Goal: Task Accomplishment & Management: Manage account settings

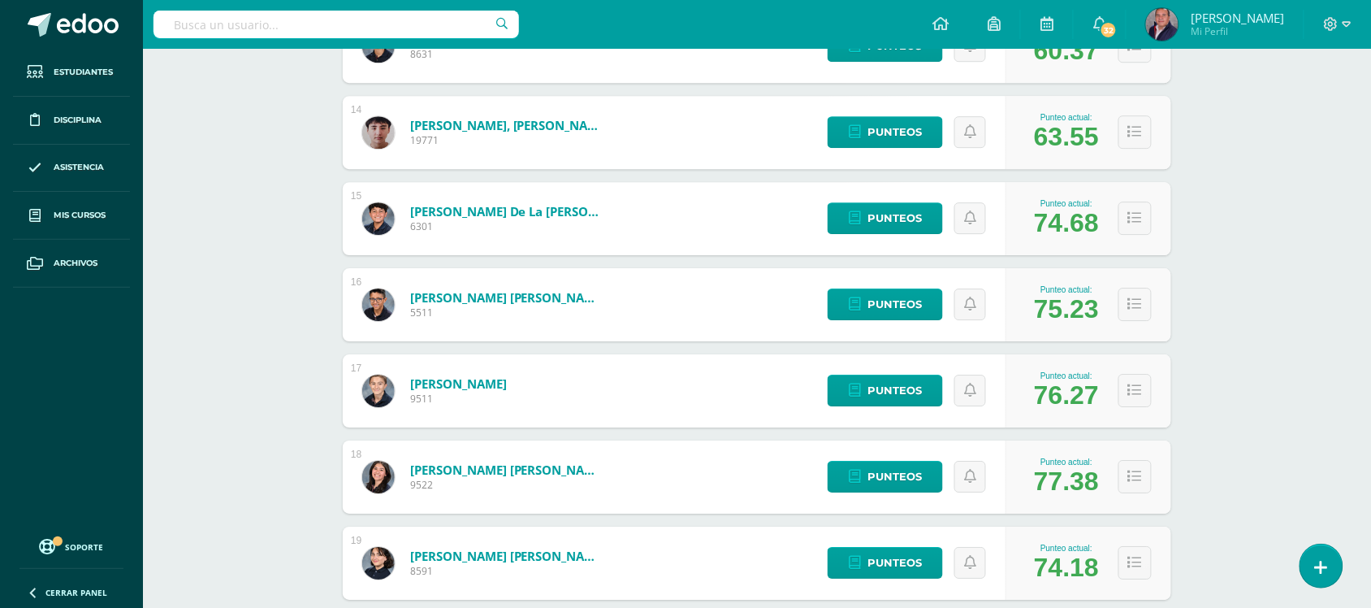
scroll to position [1379, 0]
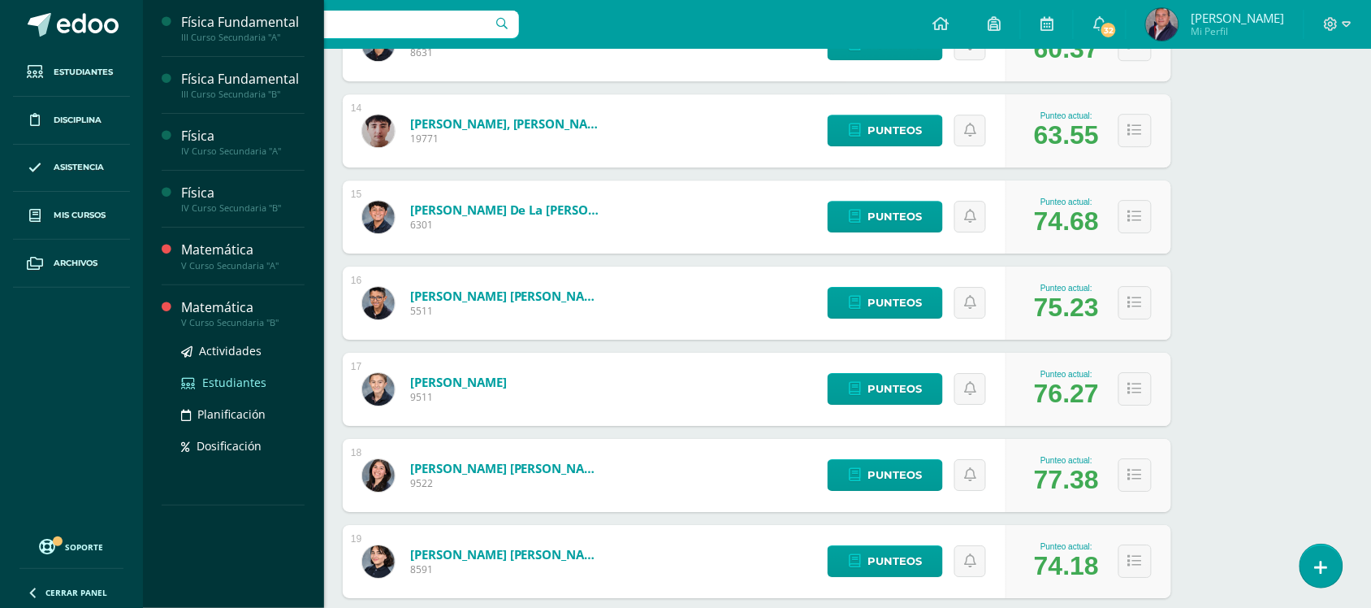
click at [237, 383] on span "Estudiantes" at bounding box center [234, 382] width 64 height 15
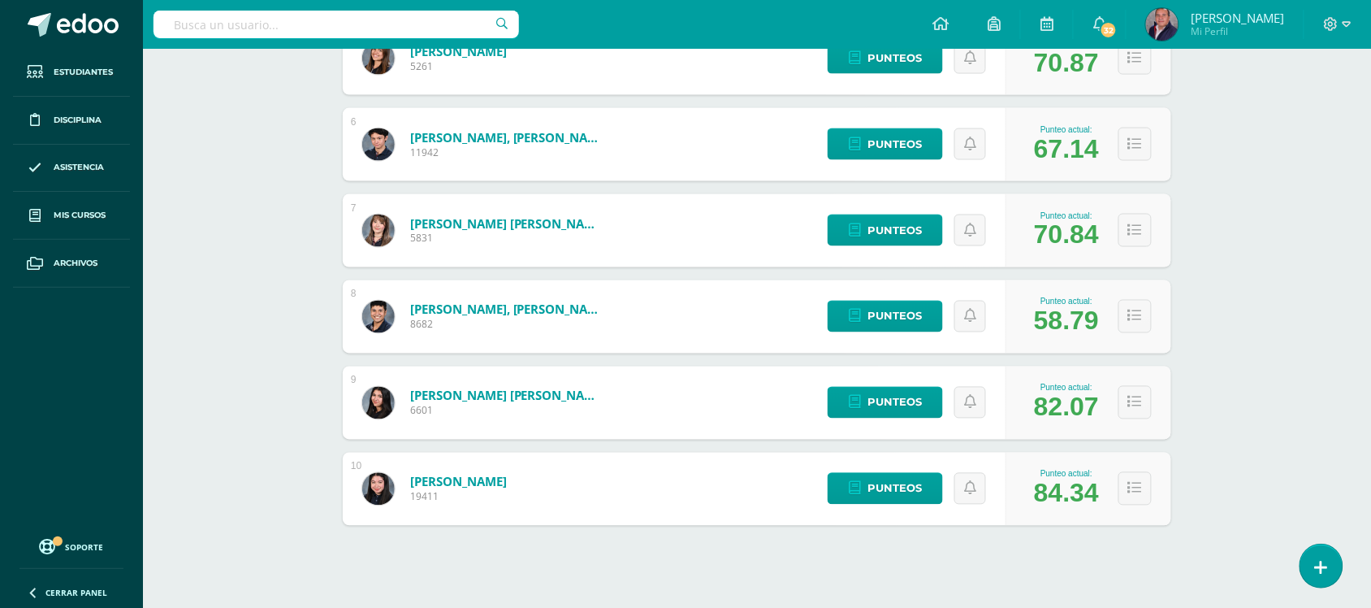
scroll to position [678, 0]
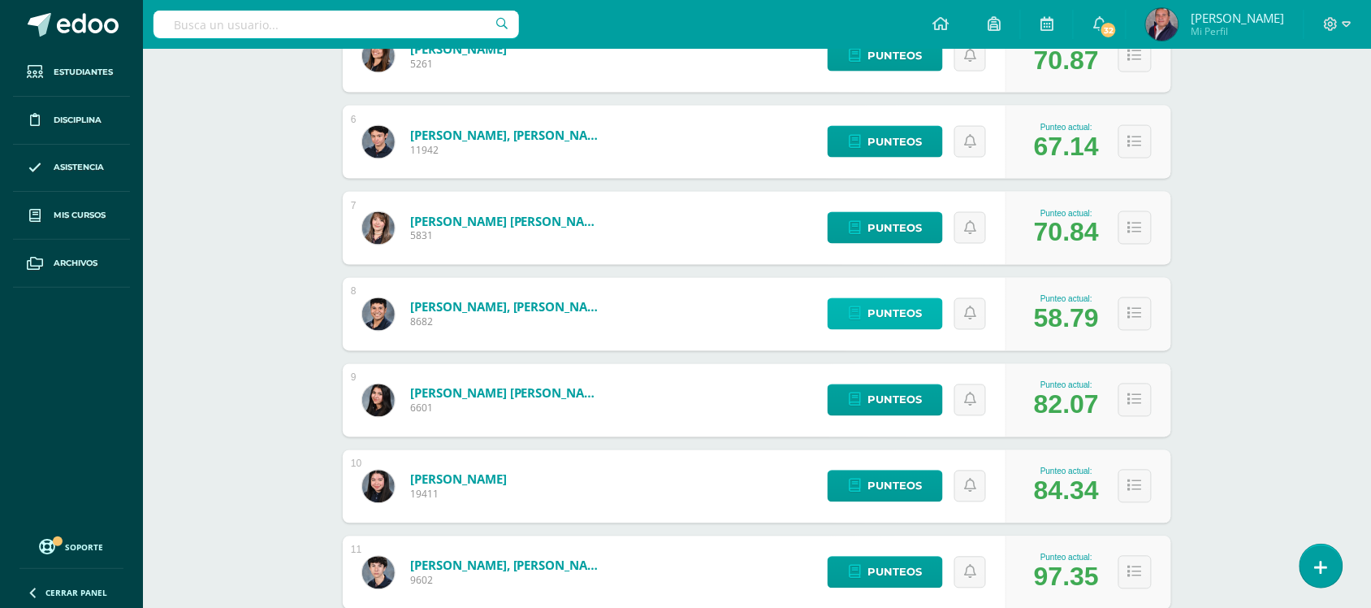
click at [890, 310] on span "Punteos" at bounding box center [895, 314] width 54 height 30
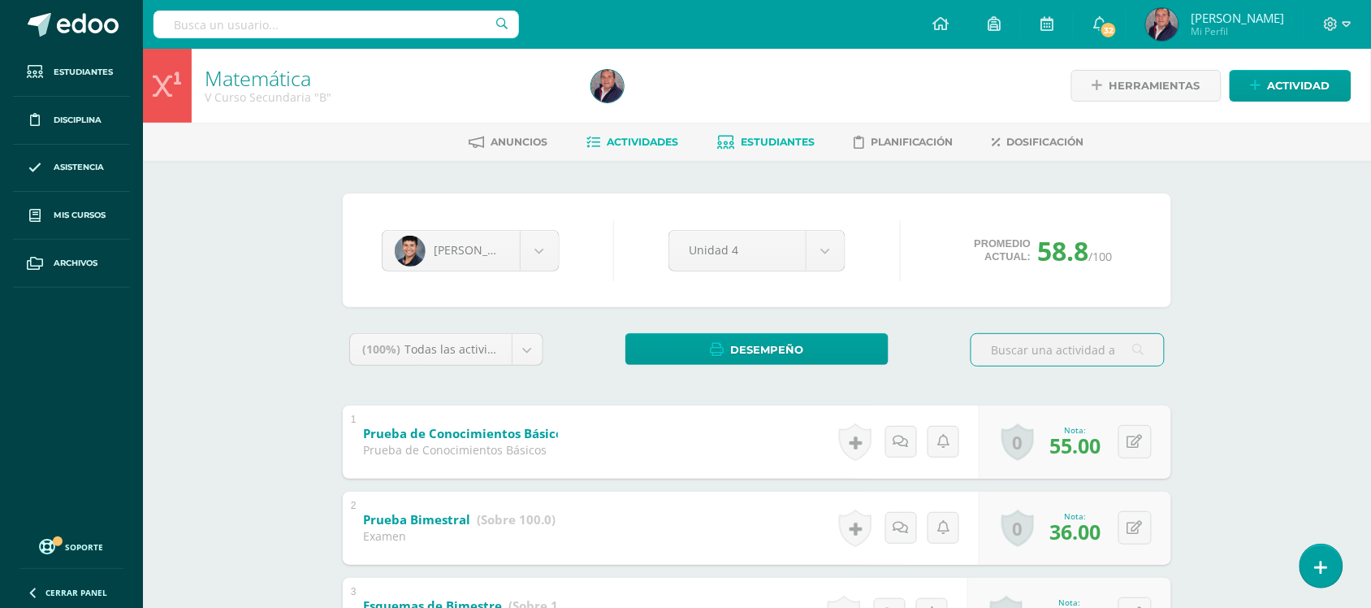
click at [644, 144] on span "Actividades" at bounding box center [642, 142] width 71 height 12
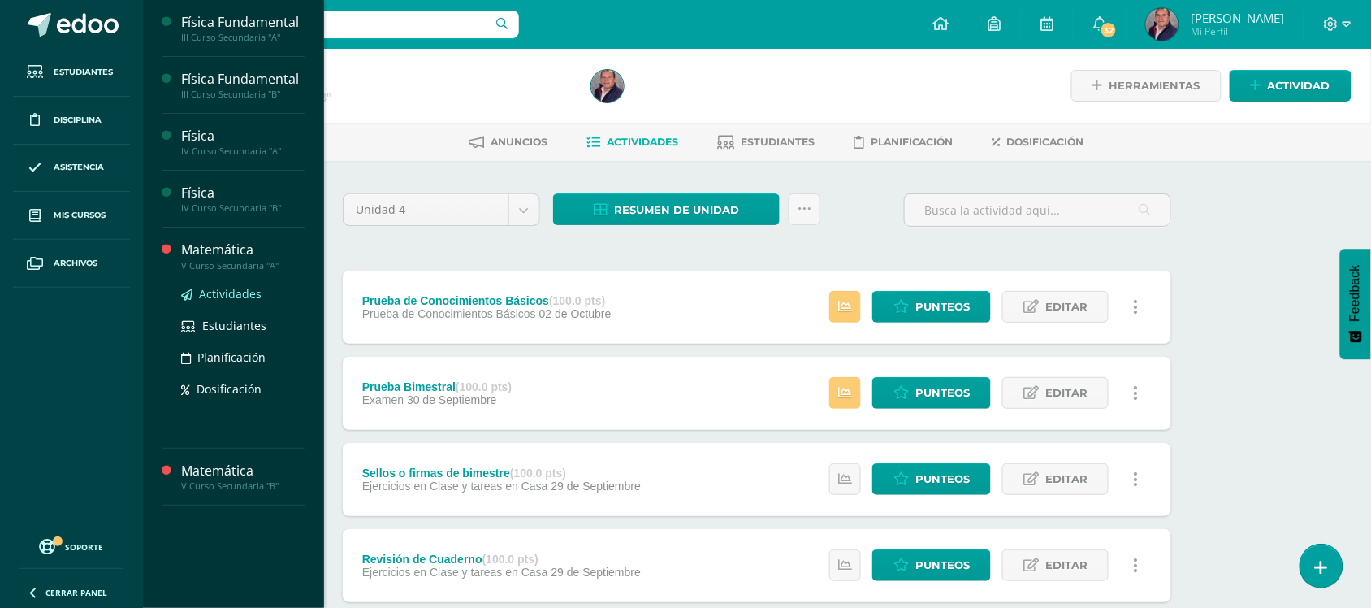
click at [224, 292] on span "Actividades" at bounding box center [230, 293] width 63 height 15
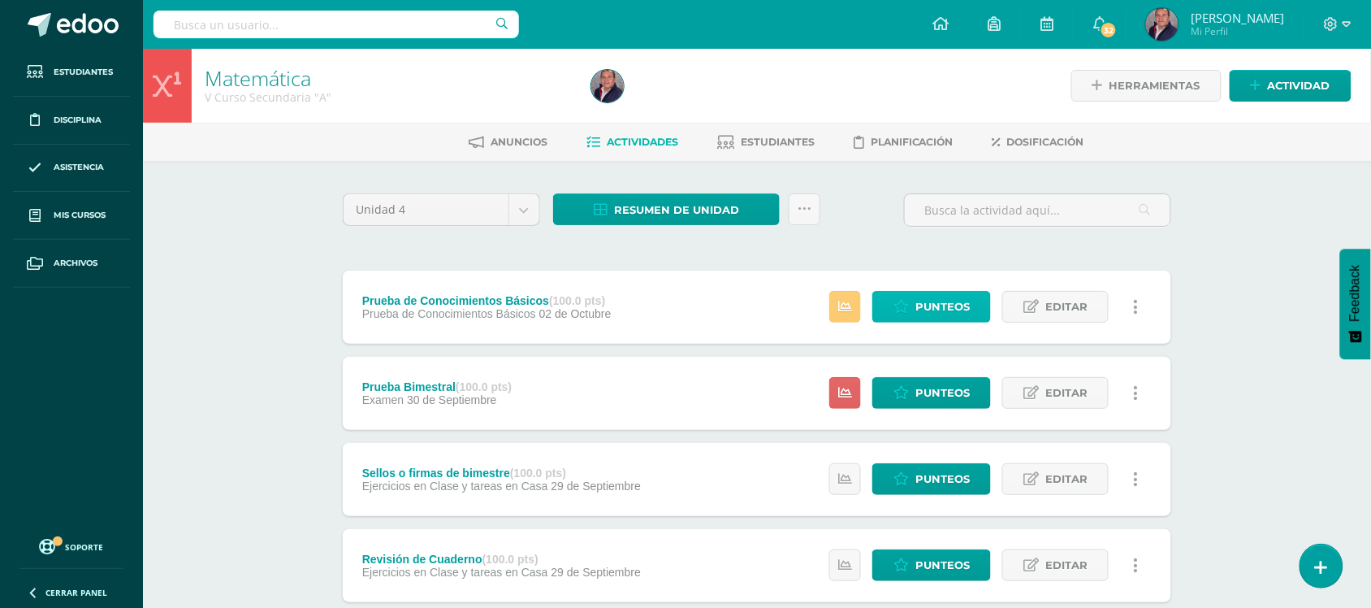
click at [911, 314] on link "Punteos" at bounding box center [932, 307] width 119 height 32
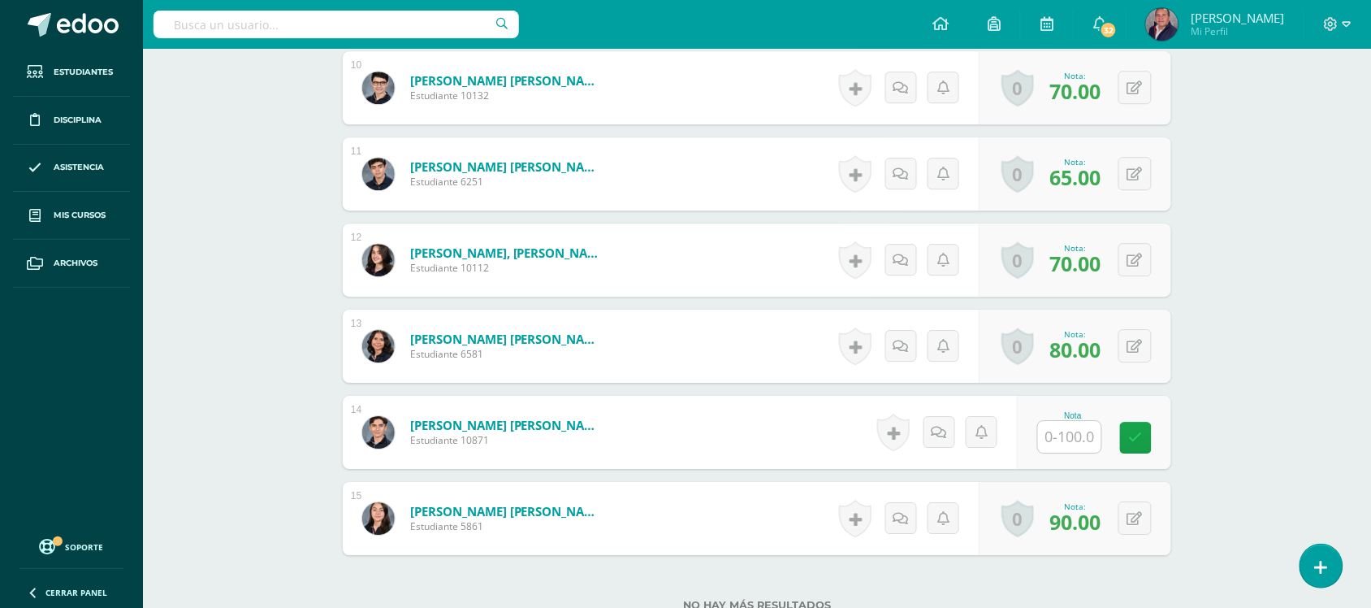
scroll to position [1341, 0]
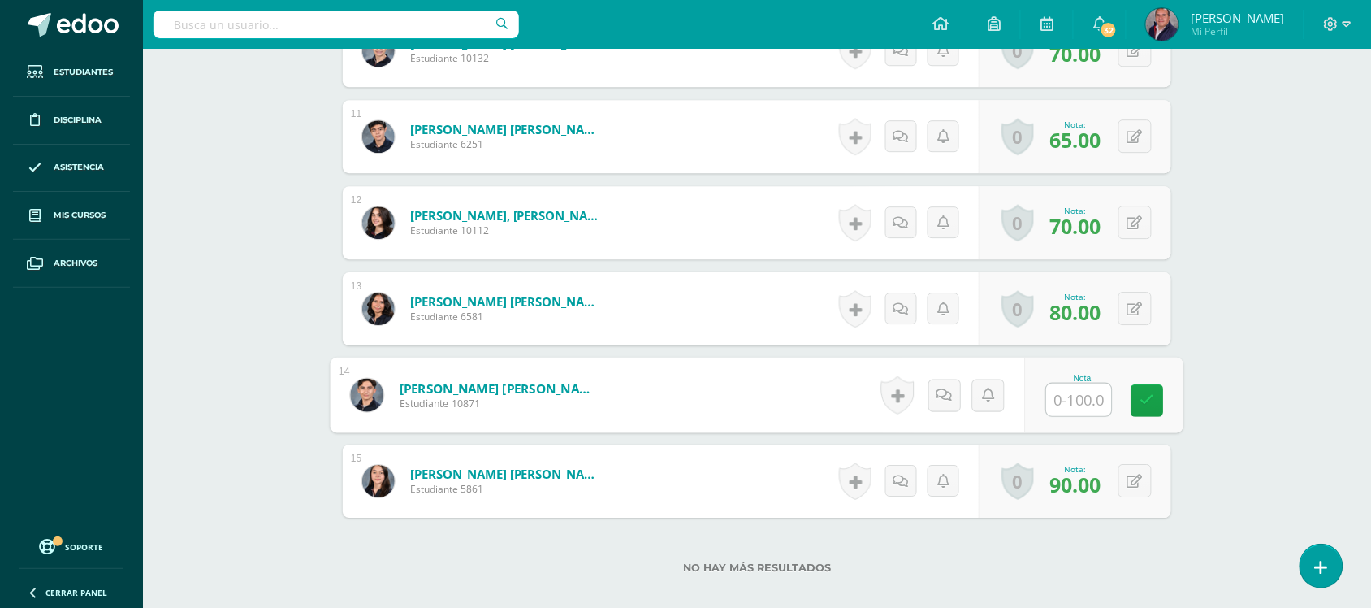
click at [1074, 411] on input "text" at bounding box center [1079, 399] width 65 height 32
type input "55"
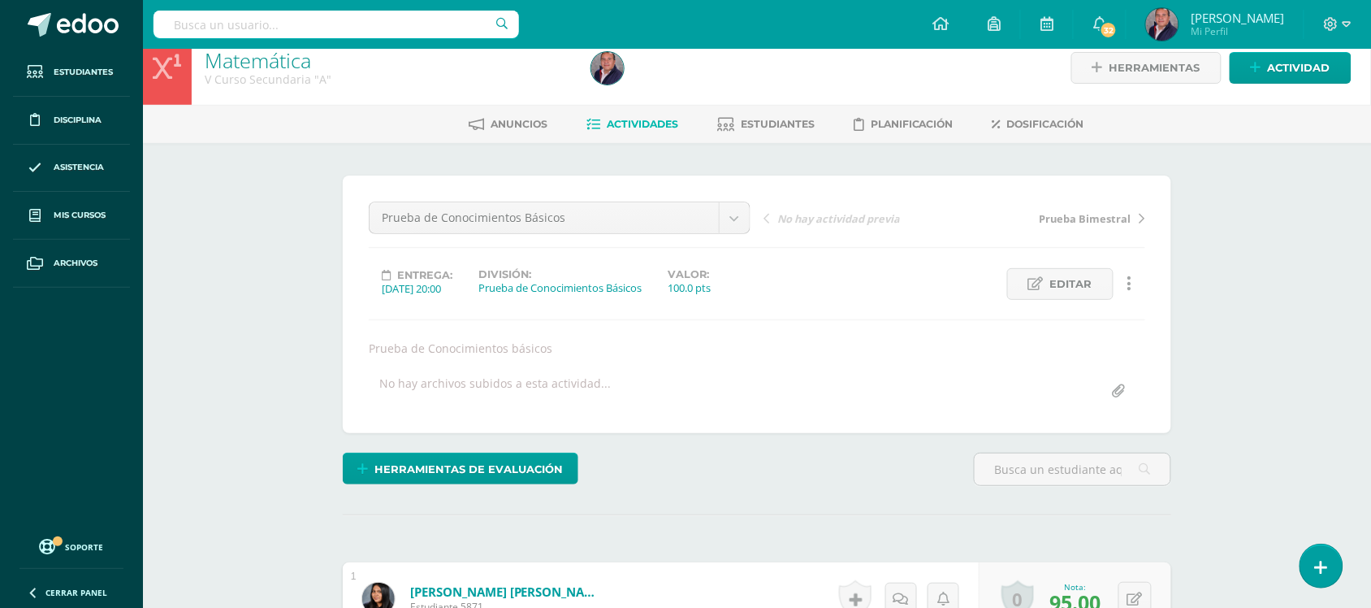
scroll to position [0, 0]
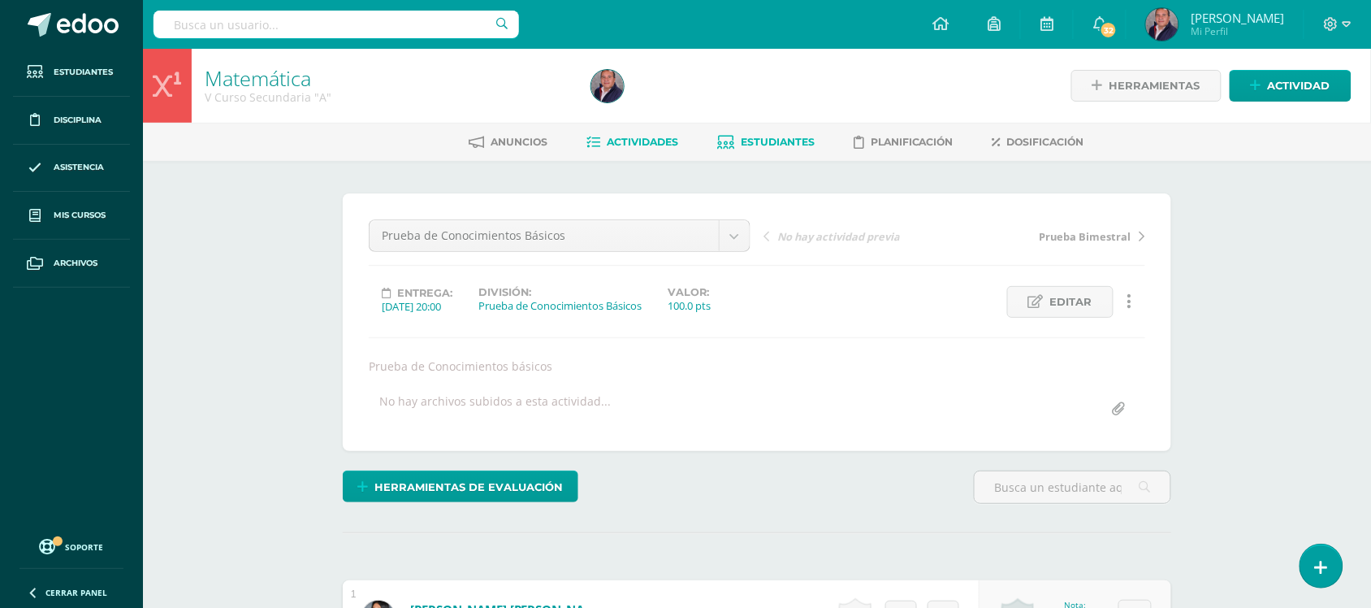
click at [750, 138] on span "Estudiantes" at bounding box center [778, 142] width 74 height 12
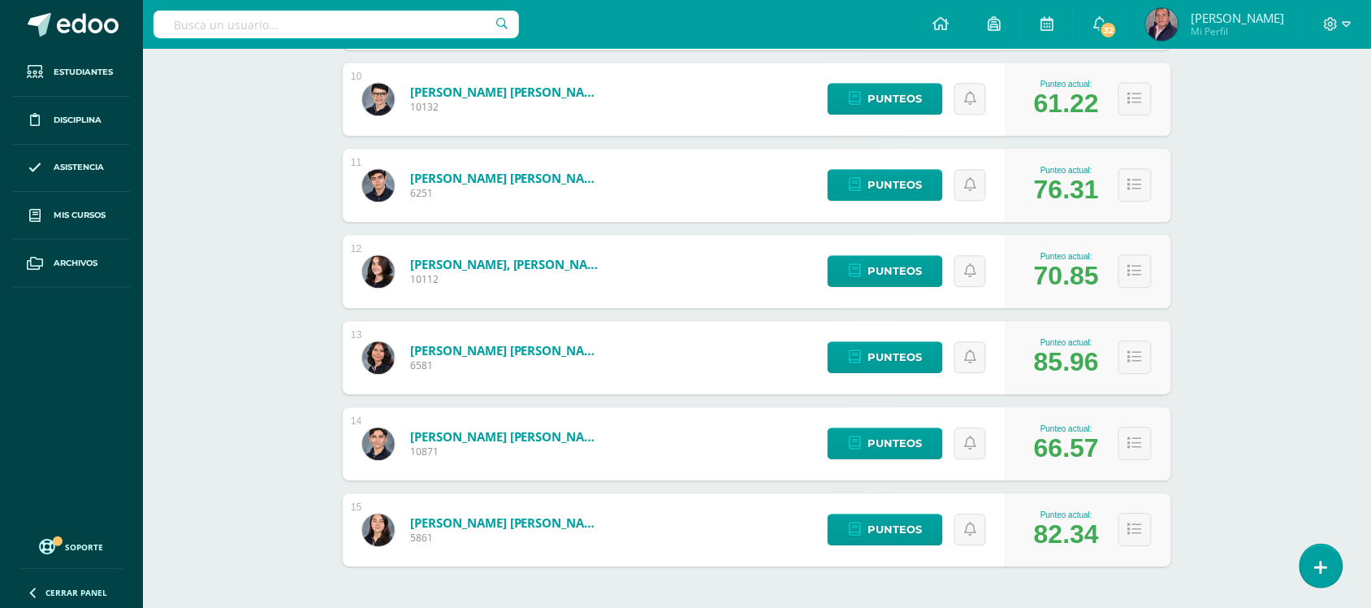
scroll to position [1067, 0]
